Goal: Task Accomplishment & Management: Manage account settings

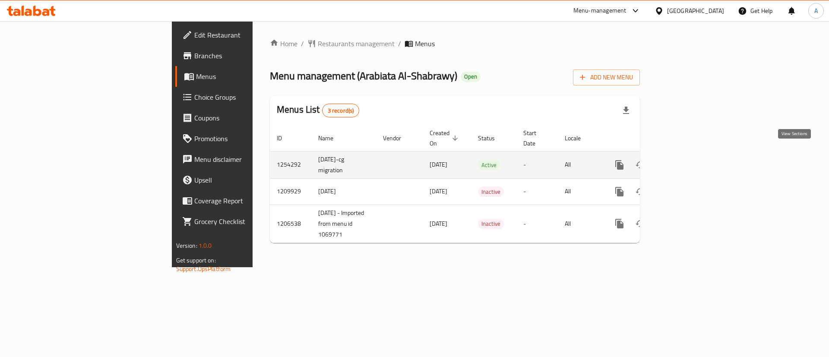
click at [692, 160] on link "enhanced table" at bounding box center [682, 165] width 21 height 21
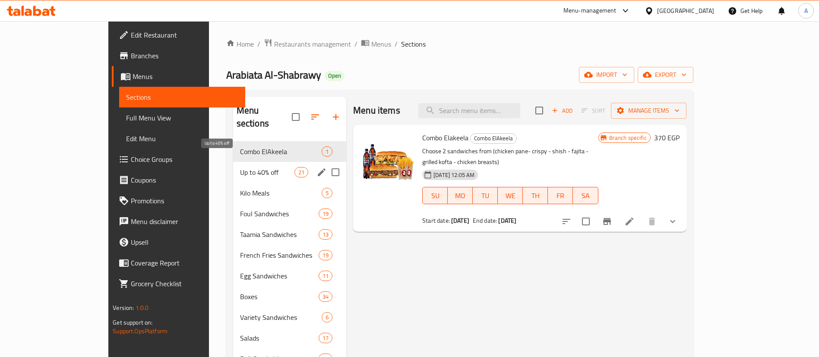
click at [240, 167] on span "Up to 40% off" at bounding box center [267, 172] width 54 height 10
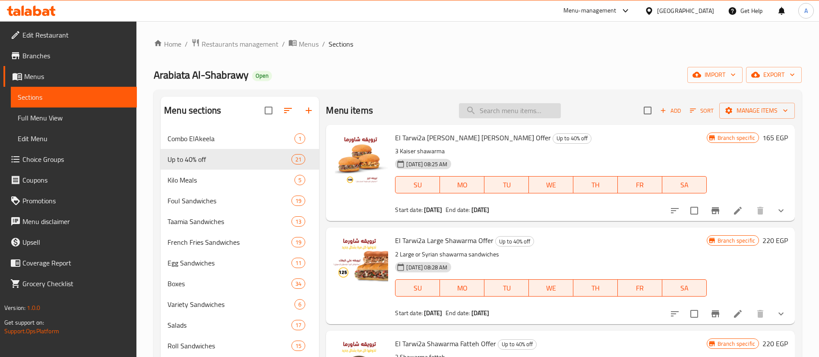
click at [500, 117] on input "search" at bounding box center [510, 110] width 102 height 15
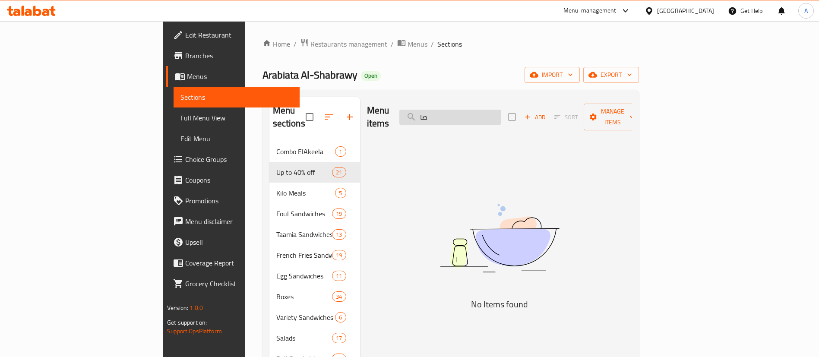
type input "ص"
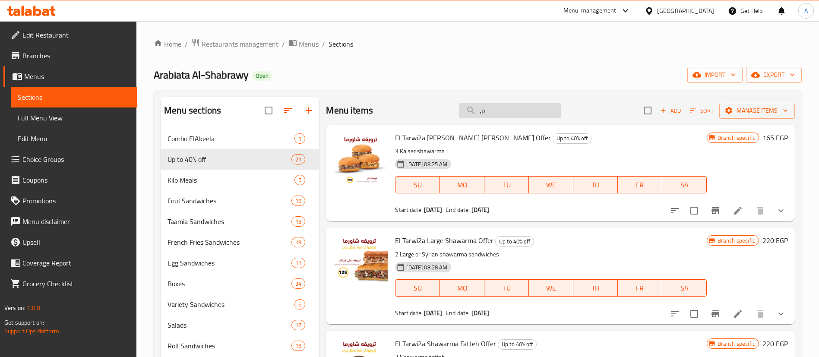
type input ","
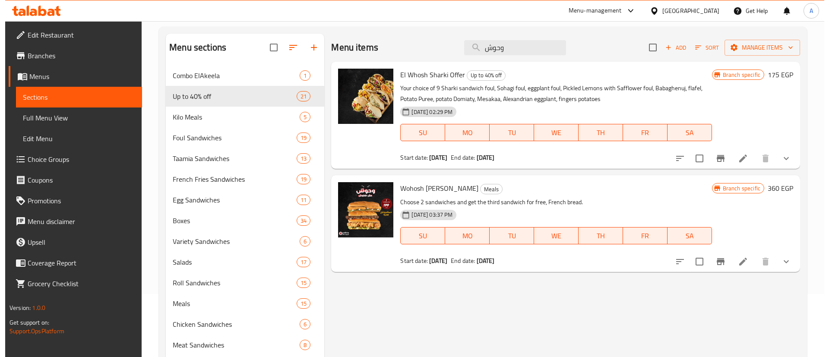
scroll to position [65, 0]
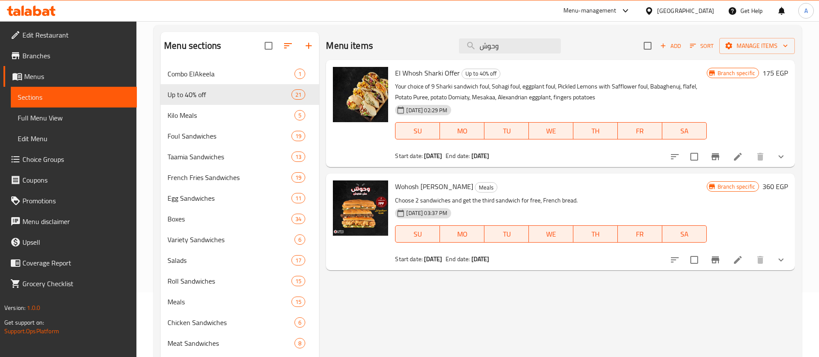
type input "وحوش"
click at [429, 308] on div "Menu items وحوش Add Sort Manage items El Whosh Sharki Offer Up to 40% off Your …" at bounding box center [557, 236] width 476 height 408
click at [558, 310] on div "Menu items وحوش Add Sort Manage items El Whosh Sharki Offer Up to 40% off Your …" at bounding box center [557, 236] width 476 height 408
click at [711, 265] on button "Branch-specific-item" at bounding box center [715, 260] width 21 height 21
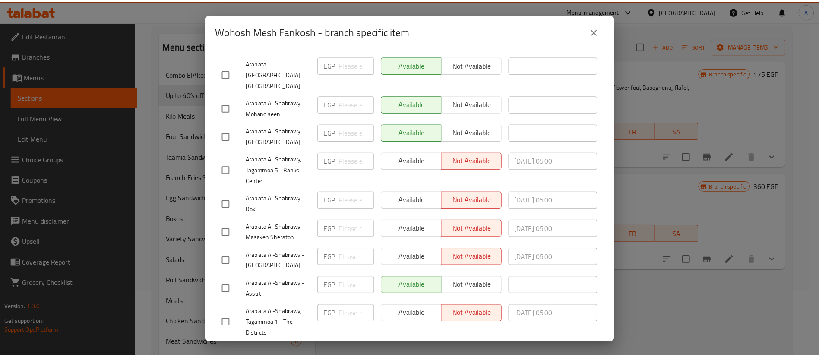
scroll to position [432, 0]
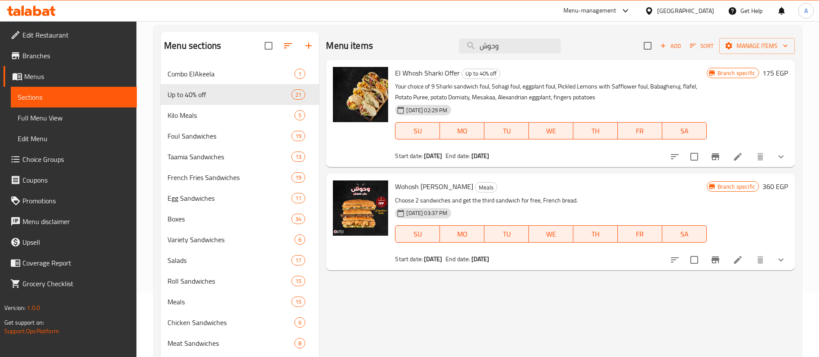
click at [758, 301] on div "Menu items وحوش Add Sort Manage items El Whosh Sharki Offer Up to 40% off Your …" at bounding box center [557, 236] width 476 height 408
click at [488, 299] on div "Menu items وحوش Add Sort Manage items El Whosh Sharki Offer Up to 40% off Your …" at bounding box center [557, 236] width 476 height 408
click at [528, 299] on div "Menu items وحوش Add Sort Manage items El Whosh Sharki Offer Up to 40% off Your …" at bounding box center [557, 236] width 476 height 408
click at [537, 321] on div "Menu items وحوش Add Sort Manage items El Whosh Sharki Offer Up to 40% off Your …" at bounding box center [557, 236] width 476 height 408
click at [509, 302] on div "Menu items وحوش Add Sort Manage items El Whosh Sharki Offer Up to 40% off Your …" at bounding box center [557, 236] width 476 height 408
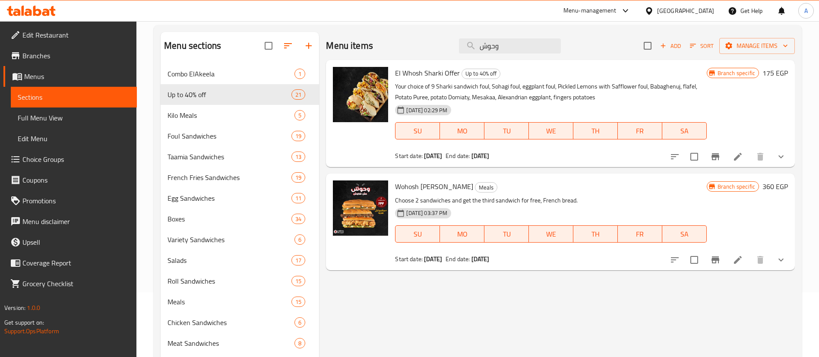
click at [358, 323] on div "Menu items وحوش Add Sort Manage items El Whosh Sharki Offer Up to 40% off Your …" at bounding box center [557, 236] width 476 height 408
click at [482, 302] on div "Menu items وحوش Add Sort Manage items El Whosh Sharki Offer Up to 40% off Your …" at bounding box center [557, 236] width 476 height 408
click at [470, 290] on div "Menu items وحوش Add Sort Manage items El Whosh Sharki Offer Up to 40% off Your …" at bounding box center [557, 236] width 476 height 408
click at [514, 333] on div "Menu items وحوش Add Sort Manage items El Whosh Sharki Offer Up to 40% off Your …" at bounding box center [557, 236] width 476 height 408
click at [712, 259] on icon "Branch-specific-item" at bounding box center [716, 260] width 8 height 7
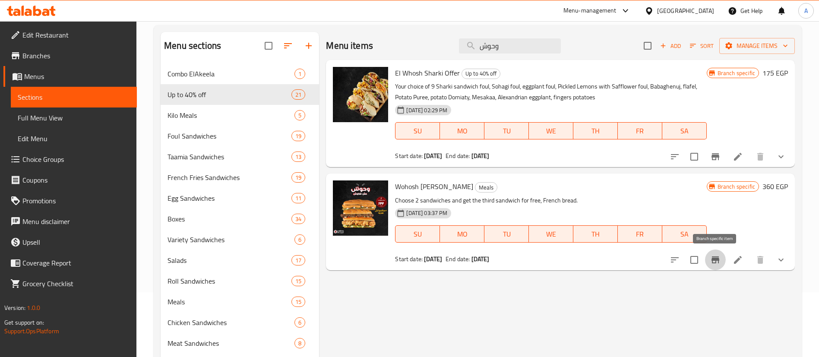
click at [771, 183] on h6 "360 EGP" at bounding box center [775, 187] width 25 height 12
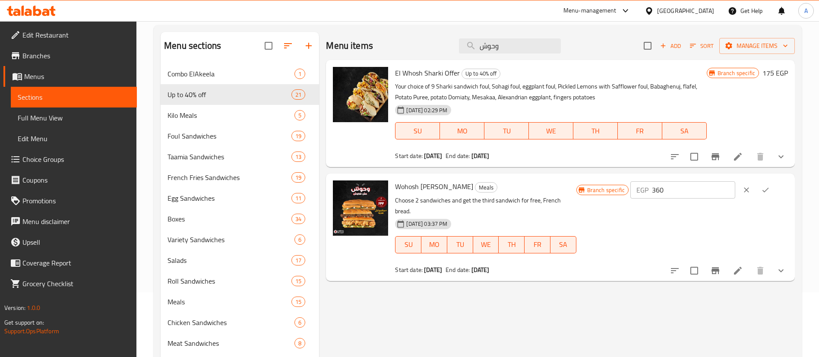
click at [698, 191] on input "360" at bounding box center [693, 189] width 83 height 17
type input "420"
click at [770, 191] on icon "ok" at bounding box center [766, 190] width 9 height 9
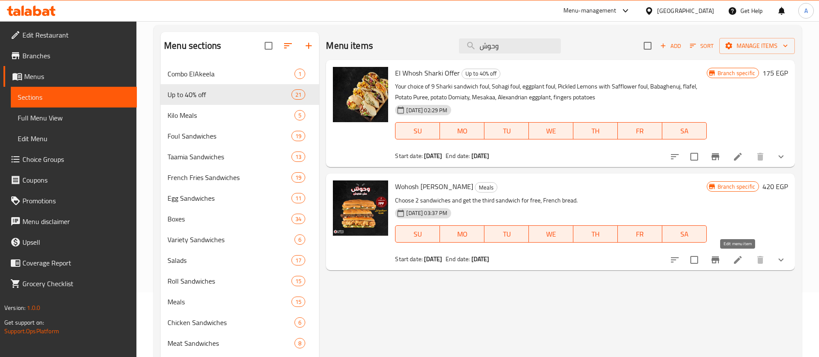
click at [735, 264] on icon at bounding box center [738, 260] width 8 height 8
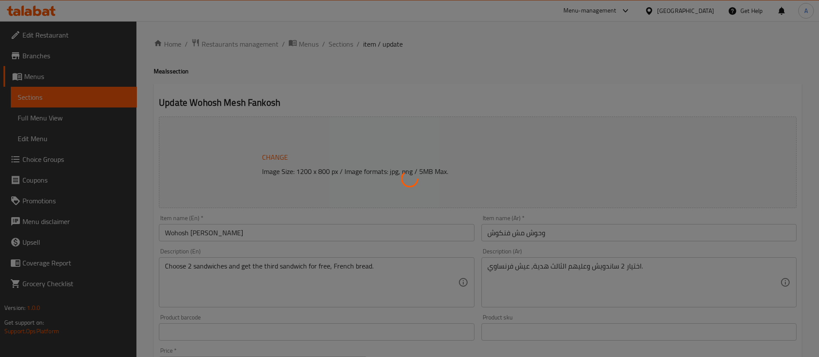
type input "اختيارك للساندويتش الاول - وحوش مش فنكوش:"
type input "1"
type input "اختيارك للساندويتش الثاني - وحوش مش فنكوش:"
type input "1"
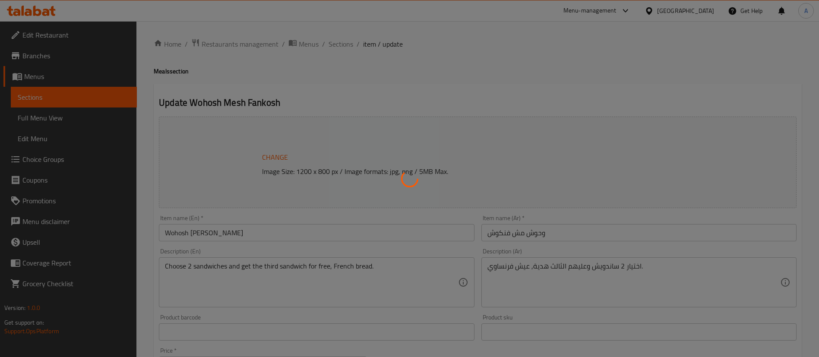
type input "1"
type input "اختيارك للساندويتش الثالث - وحوش مش فنكوش:"
type input "1"
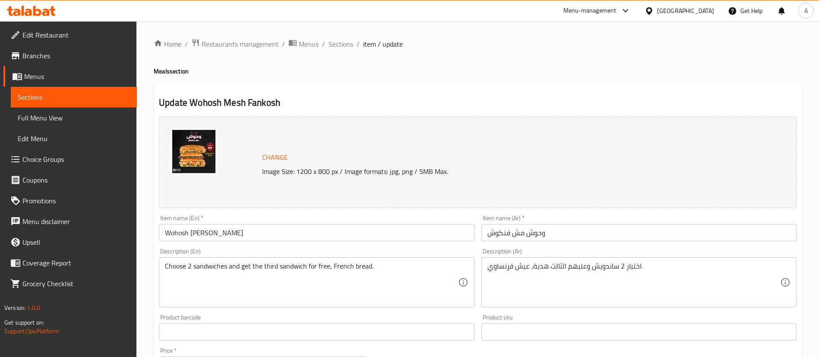
click at [341, 46] on span "Sections" at bounding box center [341, 44] width 25 height 10
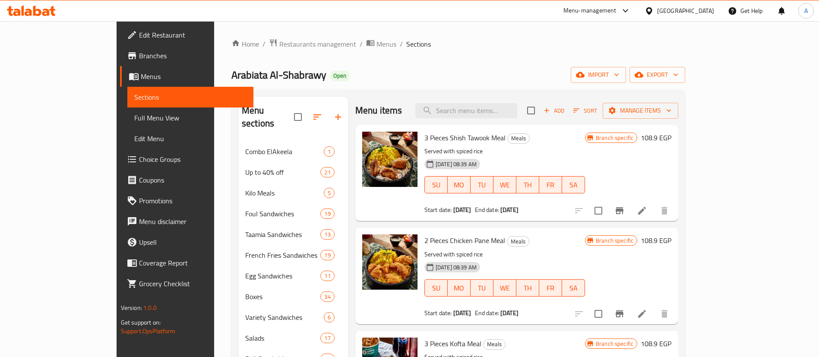
click at [596, 95] on div "Menu sections Combo ElAkeela 1 Up to 40% off 21 Kilo Meals 5 Foul Sandwiches 19…" at bounding box center [459, 307] width 454 height 435
click at [598, 107] on div "Menu items Add Sort Manage items" at bounding box center [517, 111] width 323 height 28
click at [607, 127] on div "3 Pieces Shish Tawook Meal Meals Served with spiced rice [DATE] 08:39 AM SU MO …" at bounding box center [517, 173] width 323 height 96
click at [518, 112] on input "search" at bounding box center [467, 110] width 102 height 15
type input "وحوش"
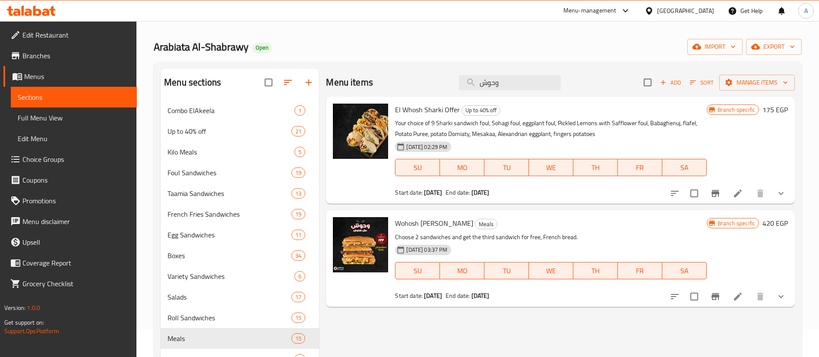
scroll to position [151, 0]
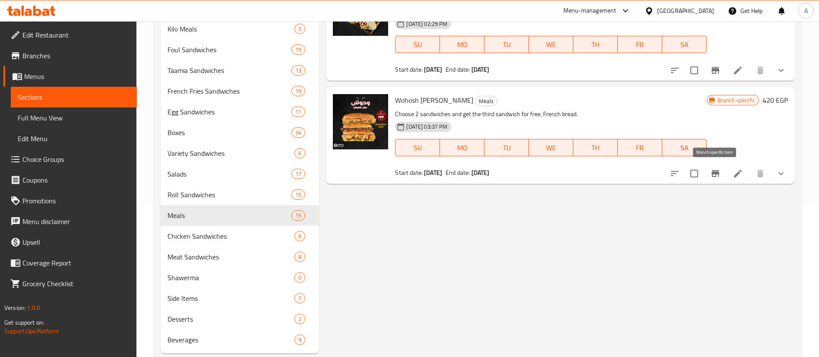
type input "وحوش"
click at [715, 171] on icon "Branch-specific-item" at bounding box center [716, 173] width 8 height 7
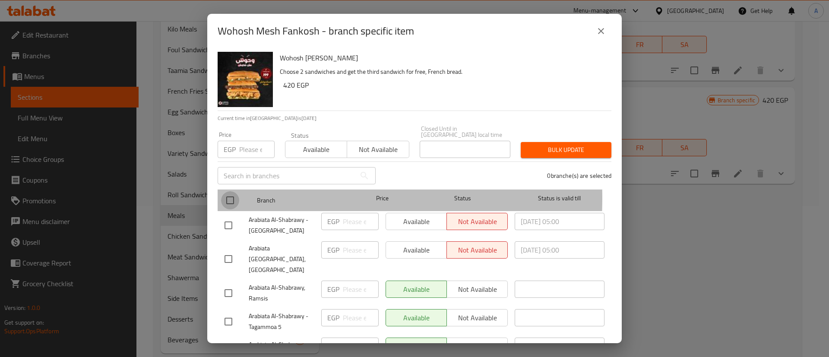
click at [230, 192] on input "checkbox" at bounding box center [230, 200] width 18 height 18
checkbox input "true"
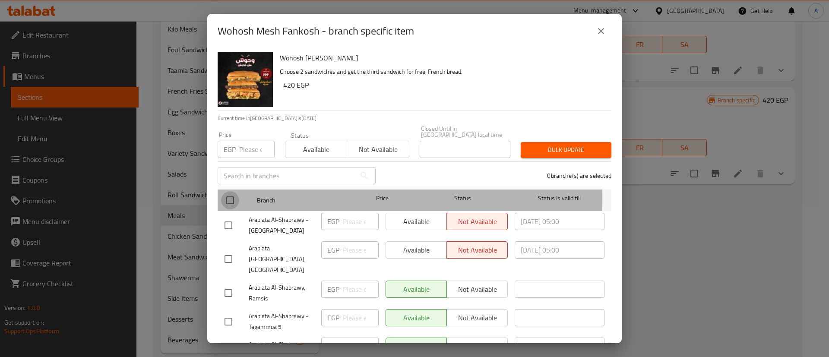
checkbox input "true"
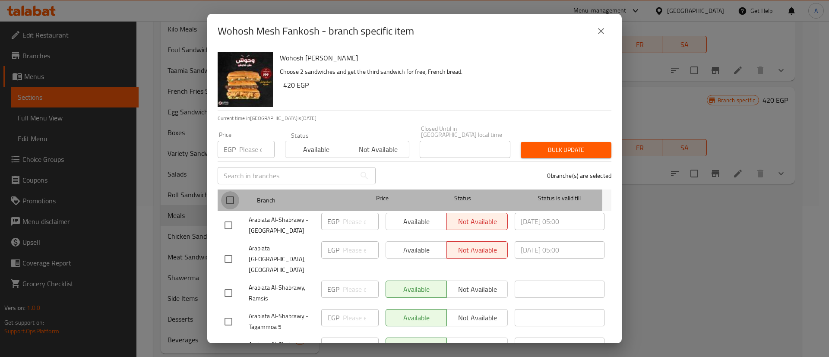
checkbox input "true"
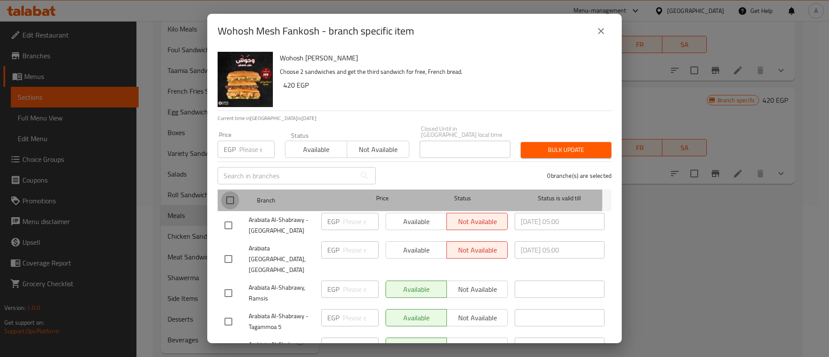
checkbox input "true"
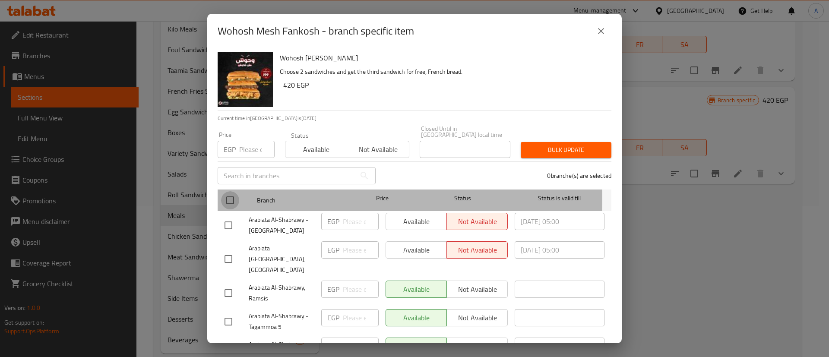
checkbox input "true"
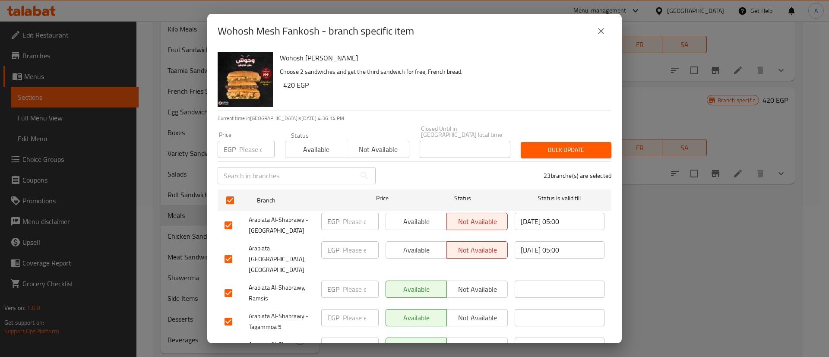
click at [316, 144] on span "Available" at bounding box center [316, 149] width 55 height 13
click at [561, 146] on span "Bulk update" at bounding box center [566, 150] width 77 height 11
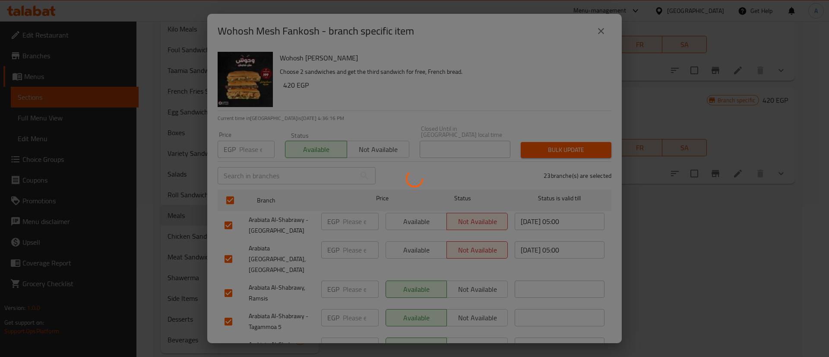
click at [702, 235] on div at bounding box center [414, 178] width 829 height 357
